Goal: Participate in discussion

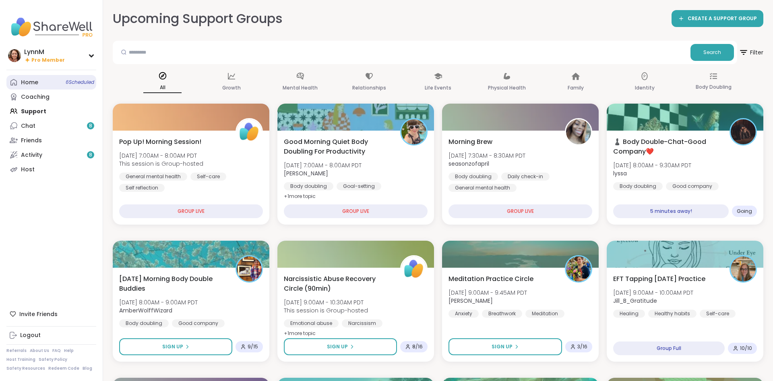
click at [43, 84] on link "Home 6 Scheduled" at bounding box center [51, 82] width 90 height 15
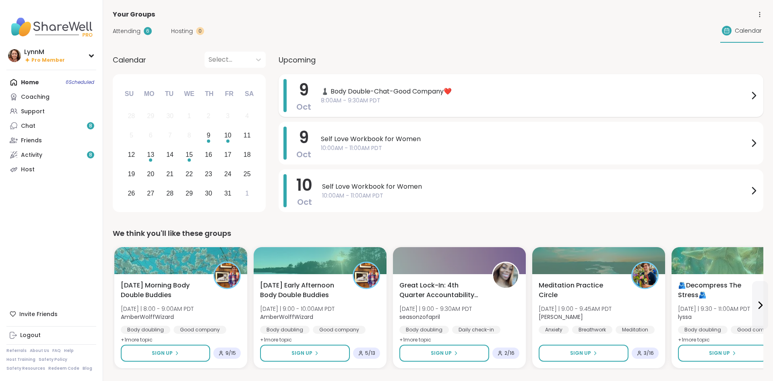
click at [753, 96] on icon at bounding box center [754, 96] width 10 height 10
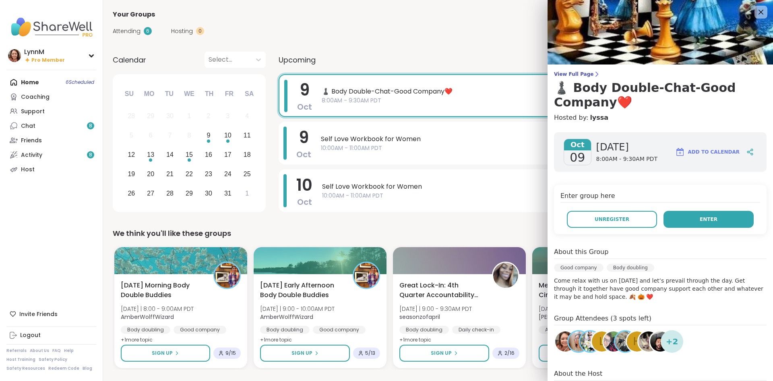
click at [708, 219] on span "Enter" at bounding box center [709, 218] width 18 height 7
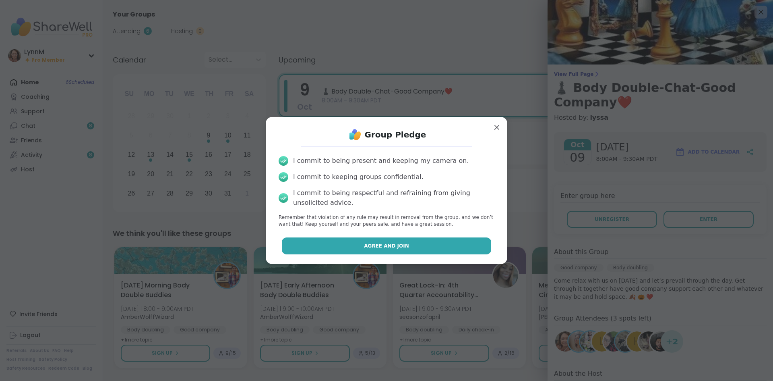
click at [441, 246] on button "Agree and Join" at bounding box center [387, 245] width 210 height 17
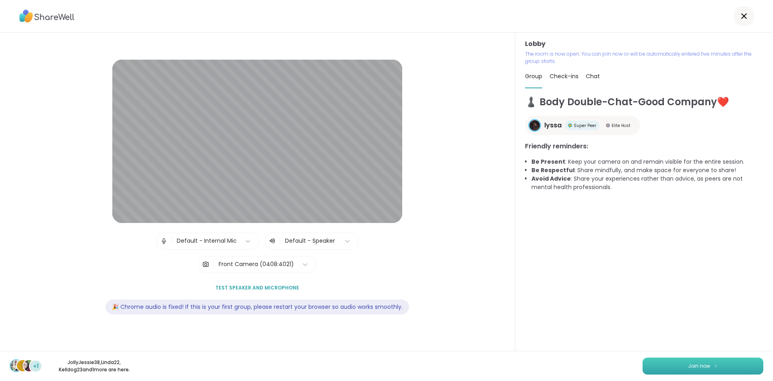
click at [666, 365] on button "Join now" at bounding box center [703, 365] width 121 height 17
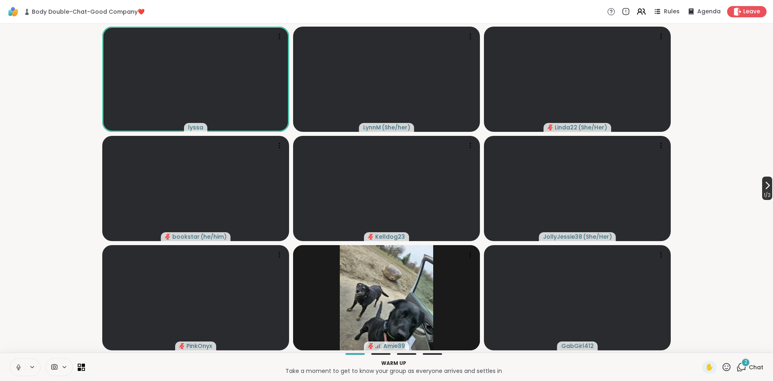
click at [766, 190] on span "1 / 2" at bounding box center [767, 195] width 10 height 10
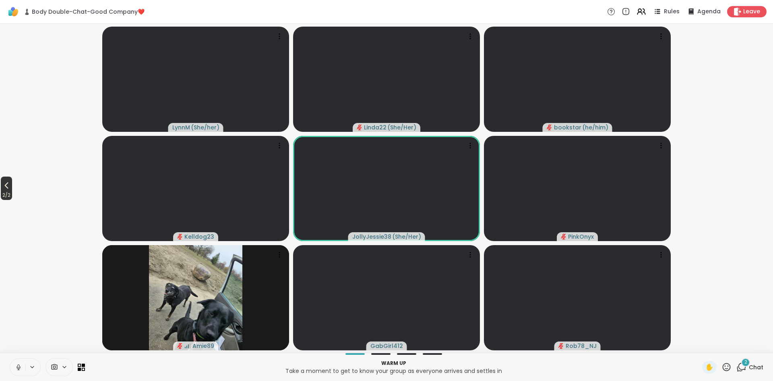
click at [8, 191] on span "2 / 2" at bounding box center [6, 195] width 11 height 10
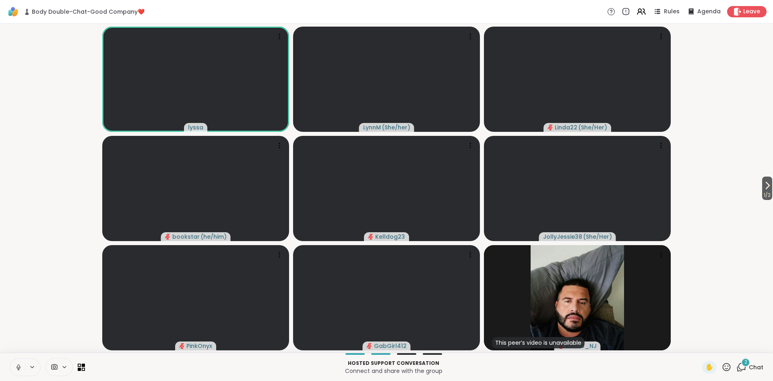
click at [743, 367] on icon at bounding box center [742, 367] width 10 height 10
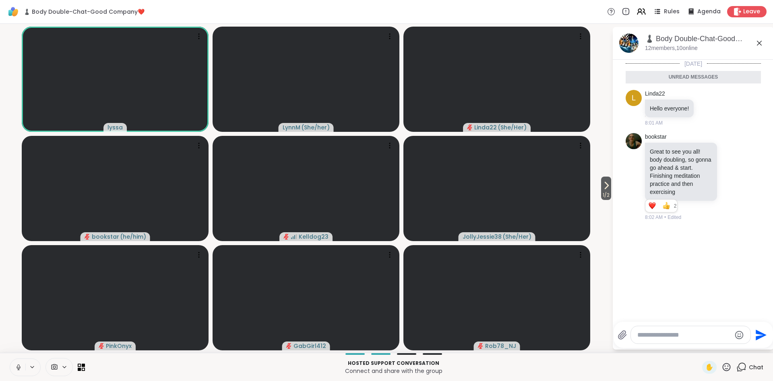
click at [758, 46] on icon at bounding box center [760, 43] width 10 height 10
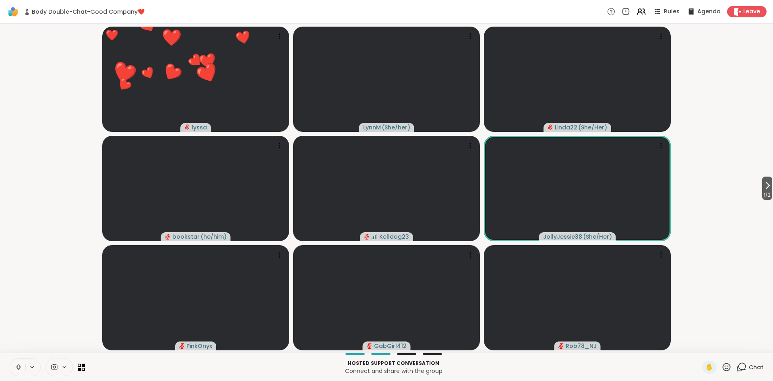
click at [728, 368] on icon at bounding box center [727, 367] width 8 height 8
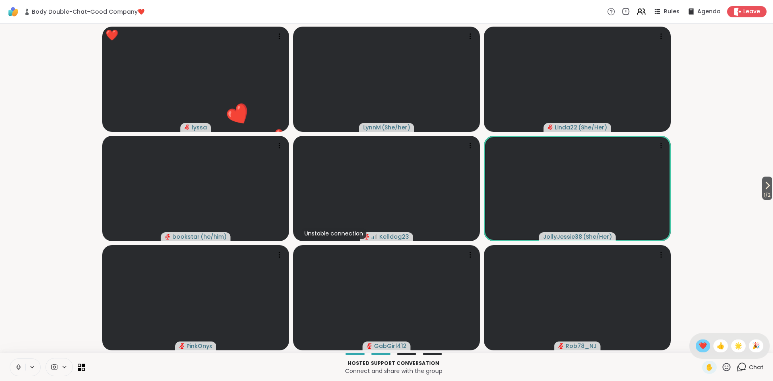
click at [702, 348] on span "❤️" at bounding box center [703, 346] width 8 height 10
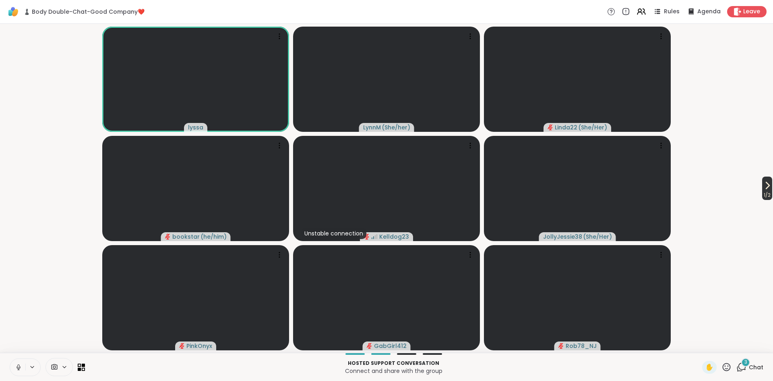
click at [767, 189] on icon at bounding box center [768, 185] width 3 height 6
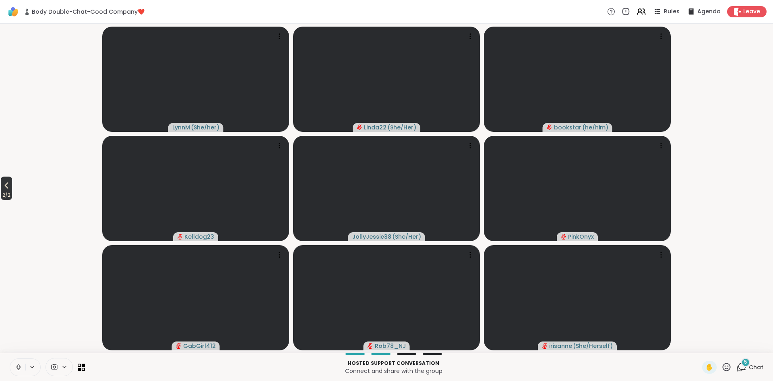
click at [10, 199] on span "2 / 2" at bounding box center [6, 195] width 11 height 10
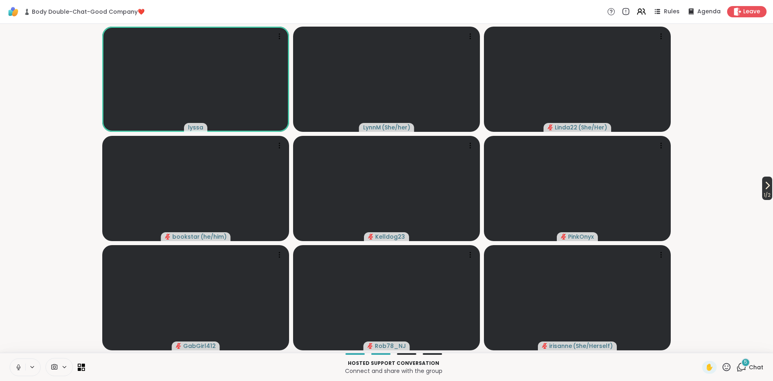
click at [769, 188] on icon at bounding box center [768, 185] width 10 height 10
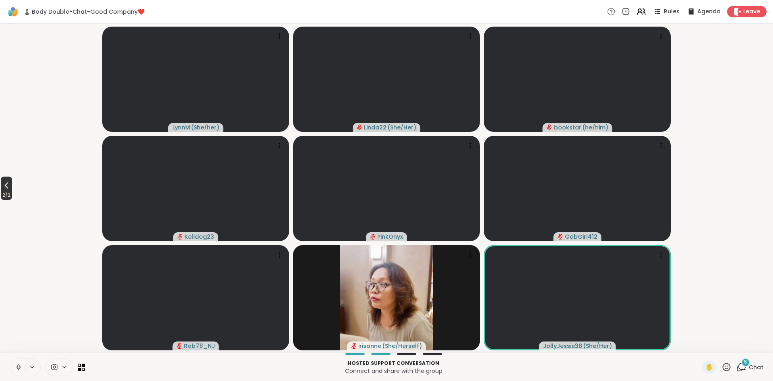
click at [10, 191] on span "2 / 2" at bounding box center [6, 195] width 11 height 10
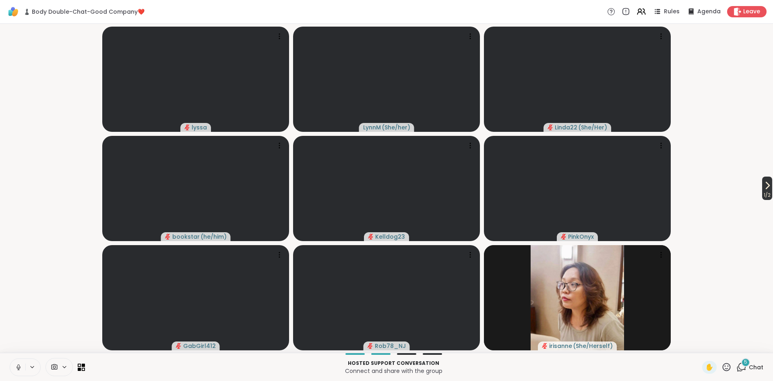
click at [763, 191] on span "1 / 2" at bounding box center [767, 195] width 10 height 10
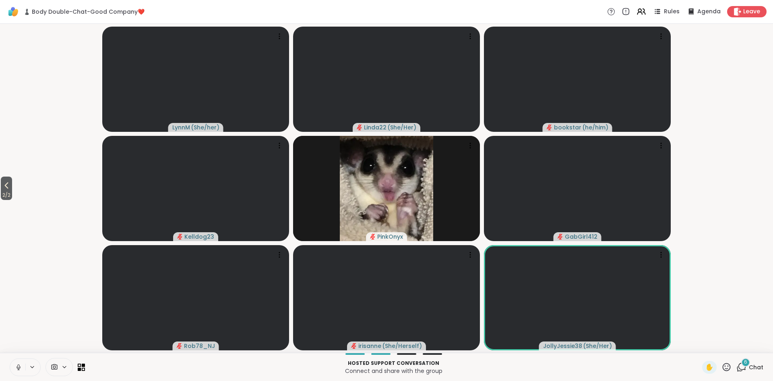
click at [17, 371] on button at bounding box center [17, 366] width 15 height 17
